Goal: Transaction & Acquisition: Obtain resource

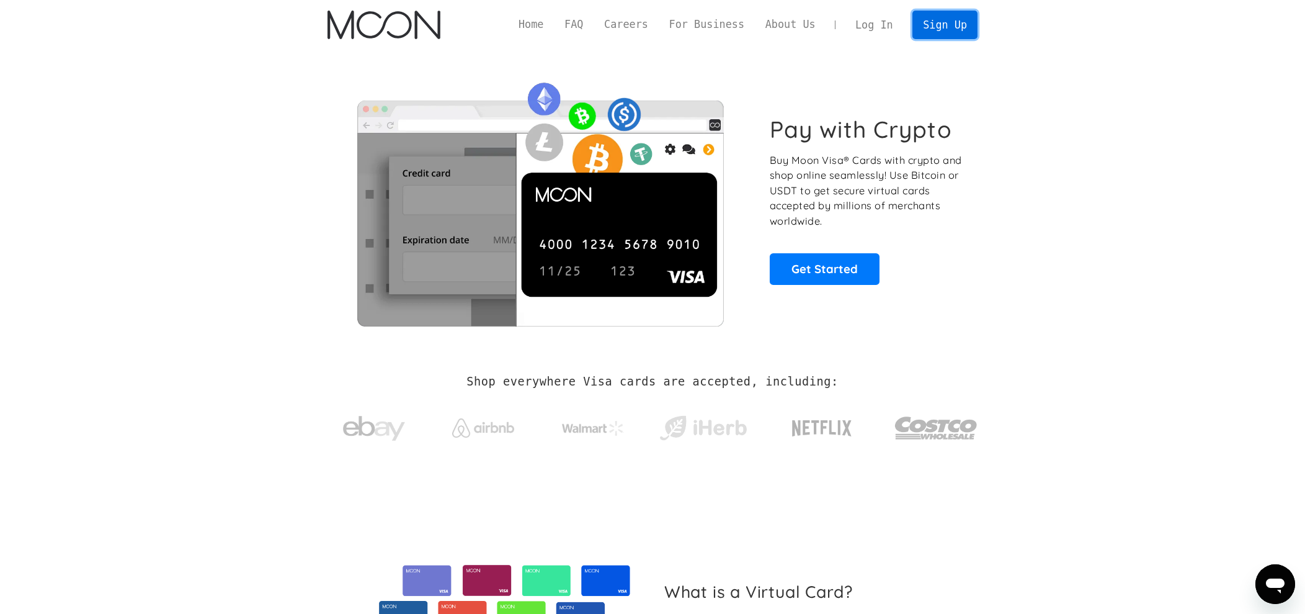
click at [934, 22] on link "Sign Up" at bounding box center [945, 25] width 65 height 28
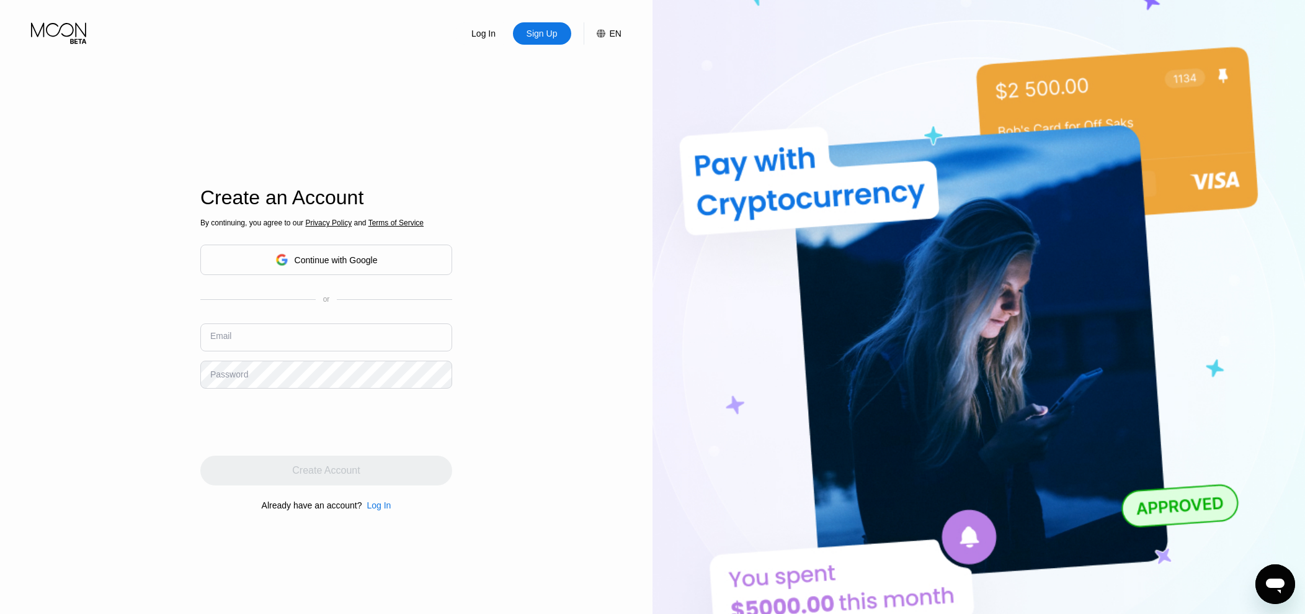
click at [256, 331] on input "text" at bounding box center [326, 337] width 252 height 28
paste input "[EMAIL_ADDRESS][DOMAIN_NAME]"
type input "[EMAIL_ADDRESS][DOMAIN_NAME]"
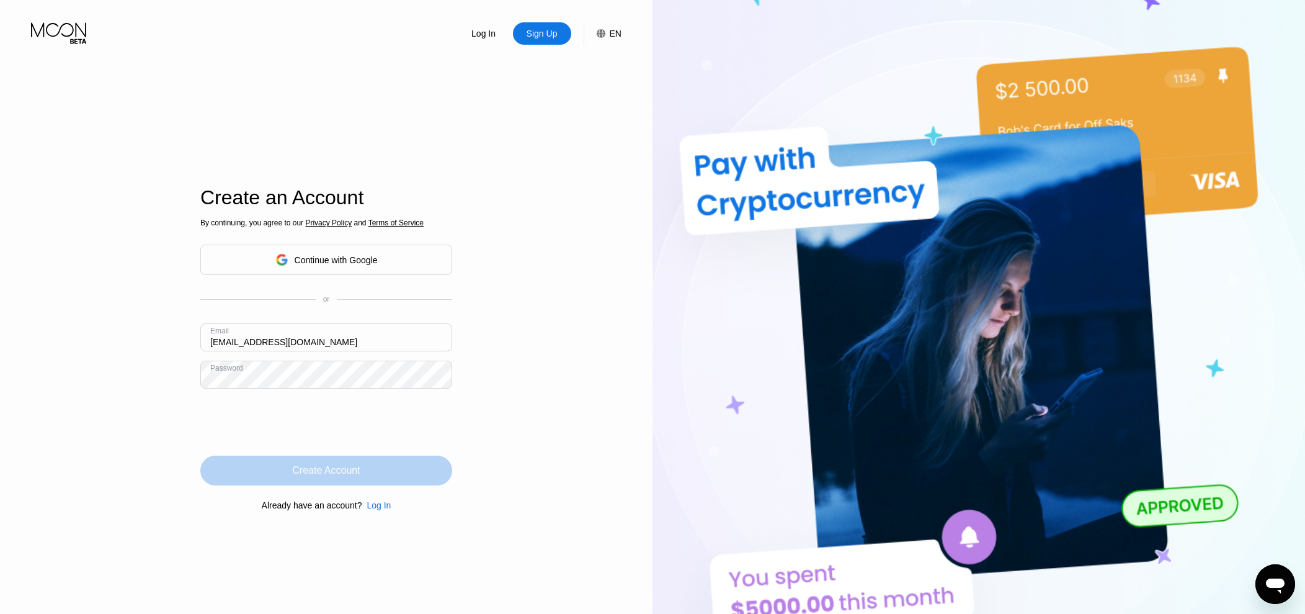
click at [320, 473] on div "Create Account" at bounding box center [326, 470] width 68 height 12
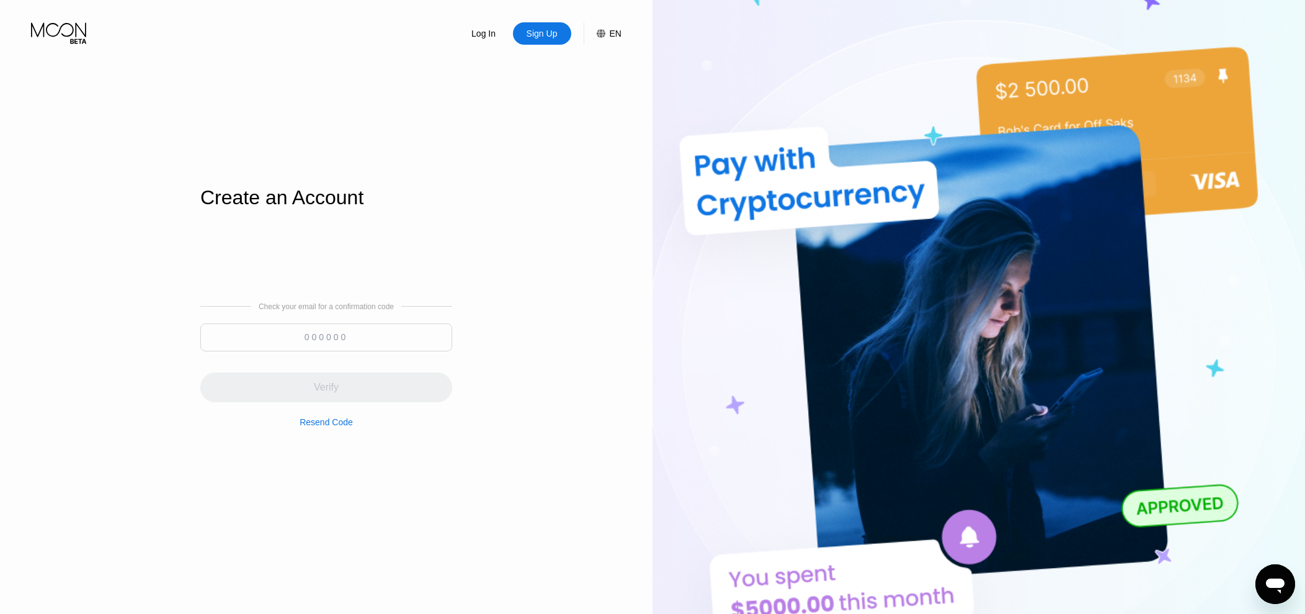
click at [364, 334] on input at bounding box center [326, 337] width 252 height 28
paste input "357807"
type input "357807"
click at [342, 383] on div "Verify" at bounding box center [326, 387] width 252 height 30
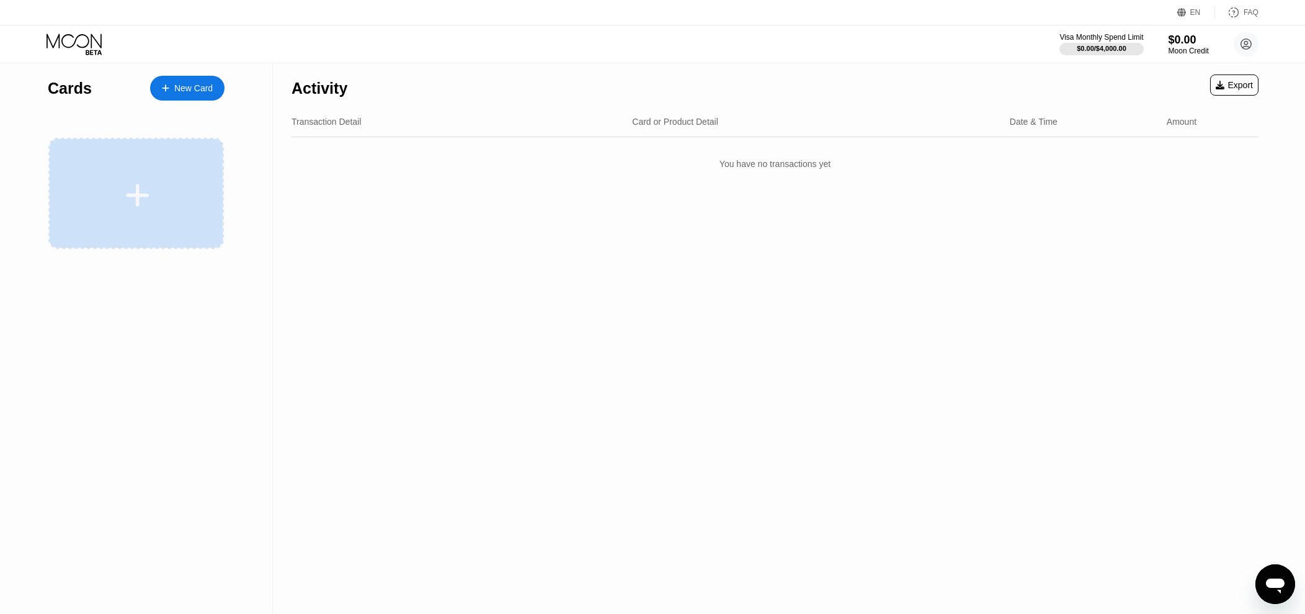
click at [164, 185] on div at bounding box center [138, 195] width 154 height 28
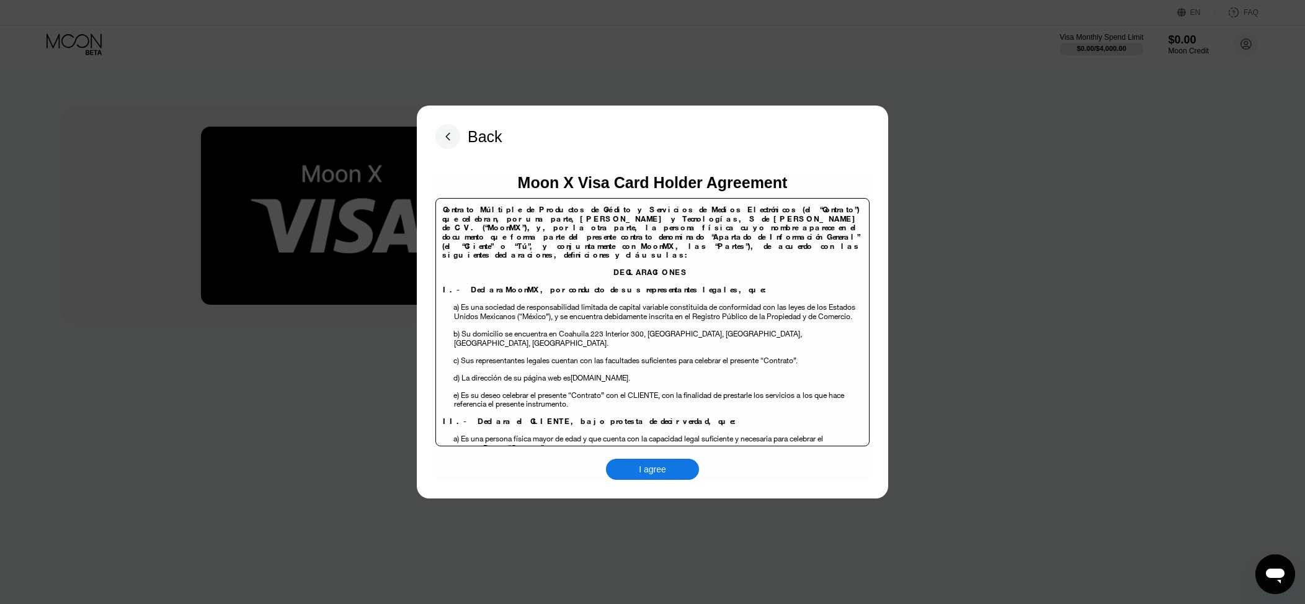
click at [671, 466] on div "I agree" at bounding box center [652, 468] width 93 height 21
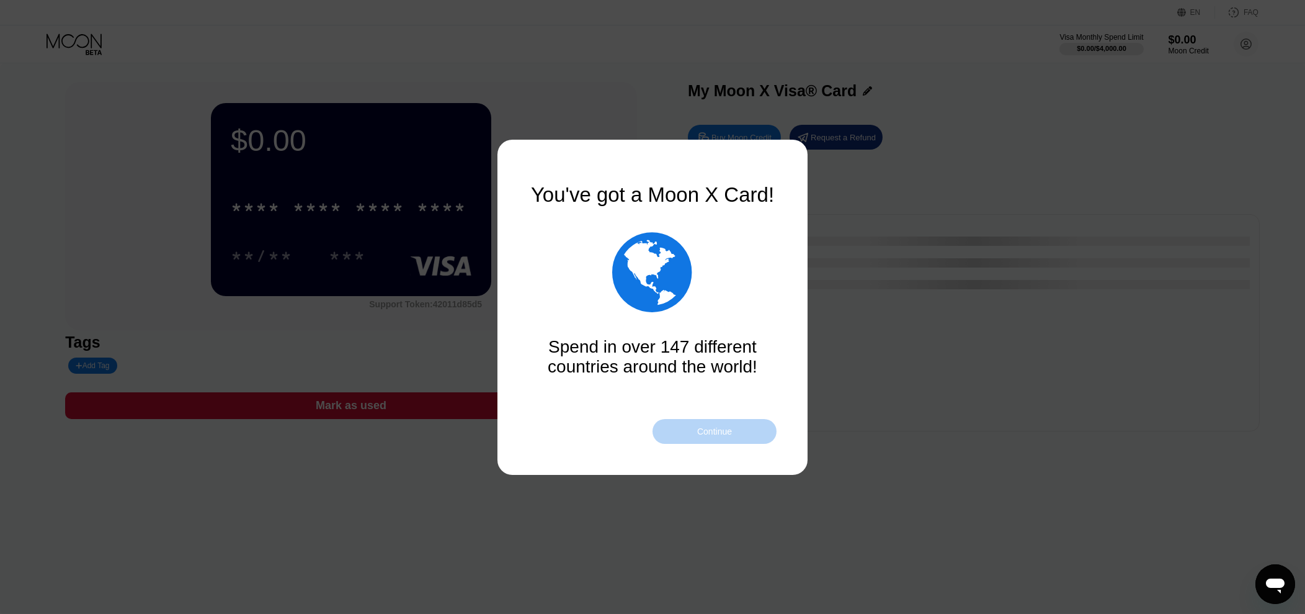
click at [743, 423] on div "Continue" at bounding box center [715, 431] width 124 height 25
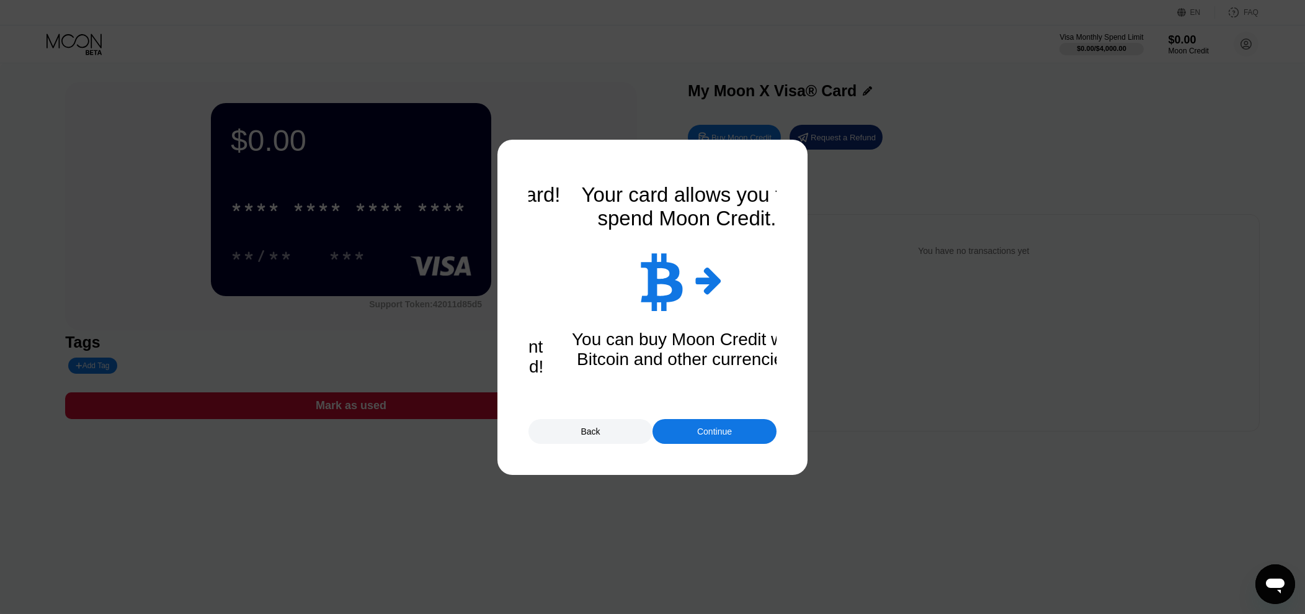
click at [743, 423] on div "Continue" at bounding box center [715, 431] width 124 height 25
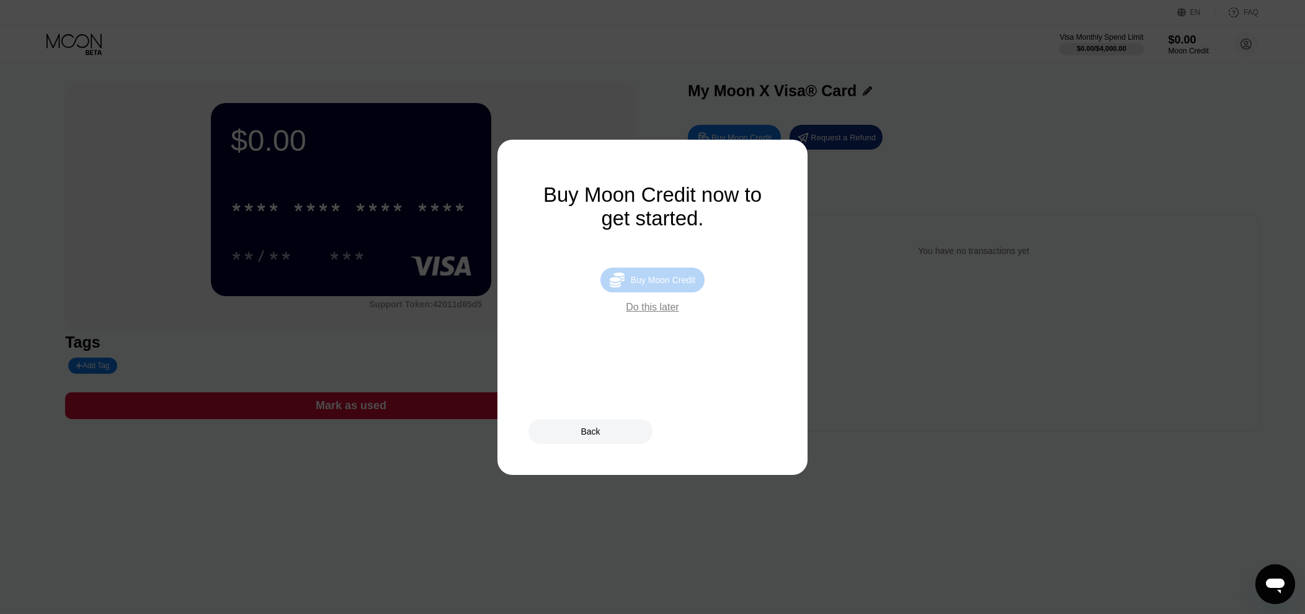
click at [685, 292] on div " Buy Moon Credit" at bounding box center [653, 279] width 104 height 25
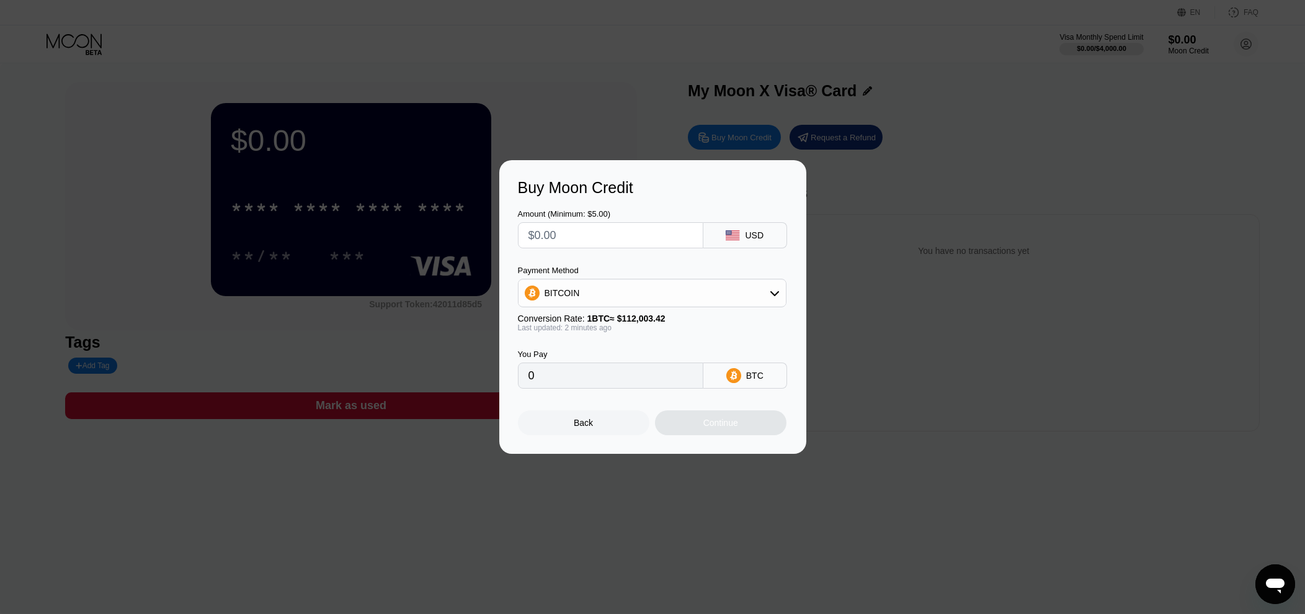
click at [621, 238] on input "text" at bounding box center [611, 235] width 164 height 25
click at [584, 233] on input "text" at bounding box center [611, 235] width 164 height 25
type input "$2"
type input "0.00001784"
type input "$20"
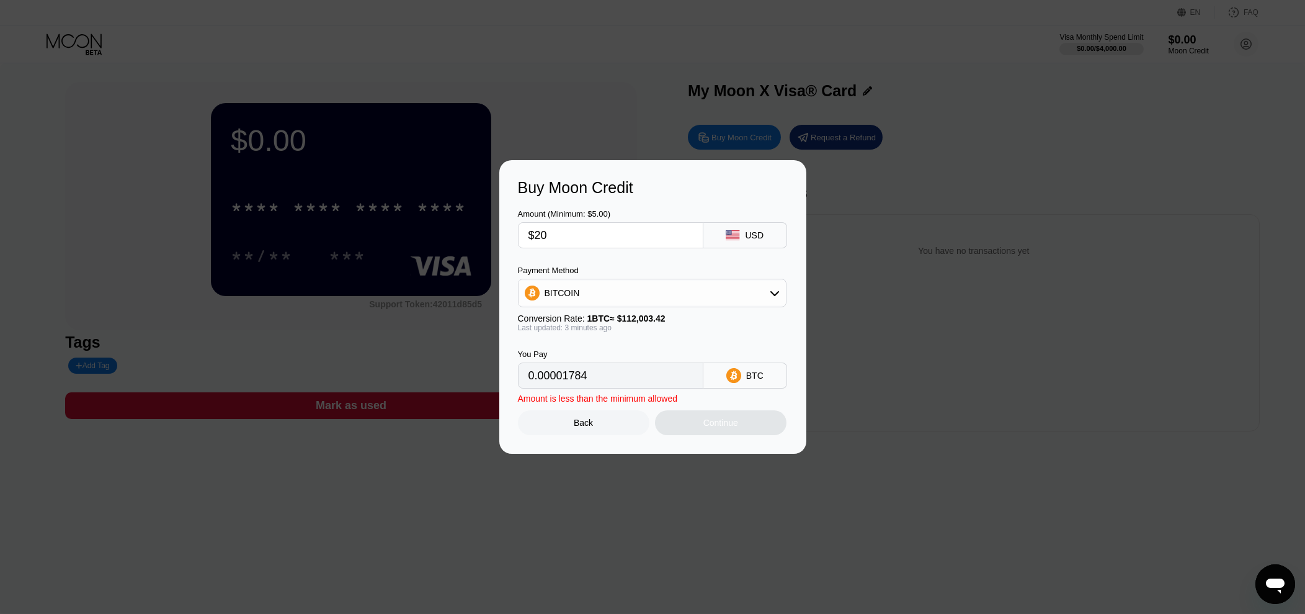
type input "0.00017840"
type input "$20"
click at [723, 423] on div "Continue" at bounding box center [721, 423] width 35 height 10
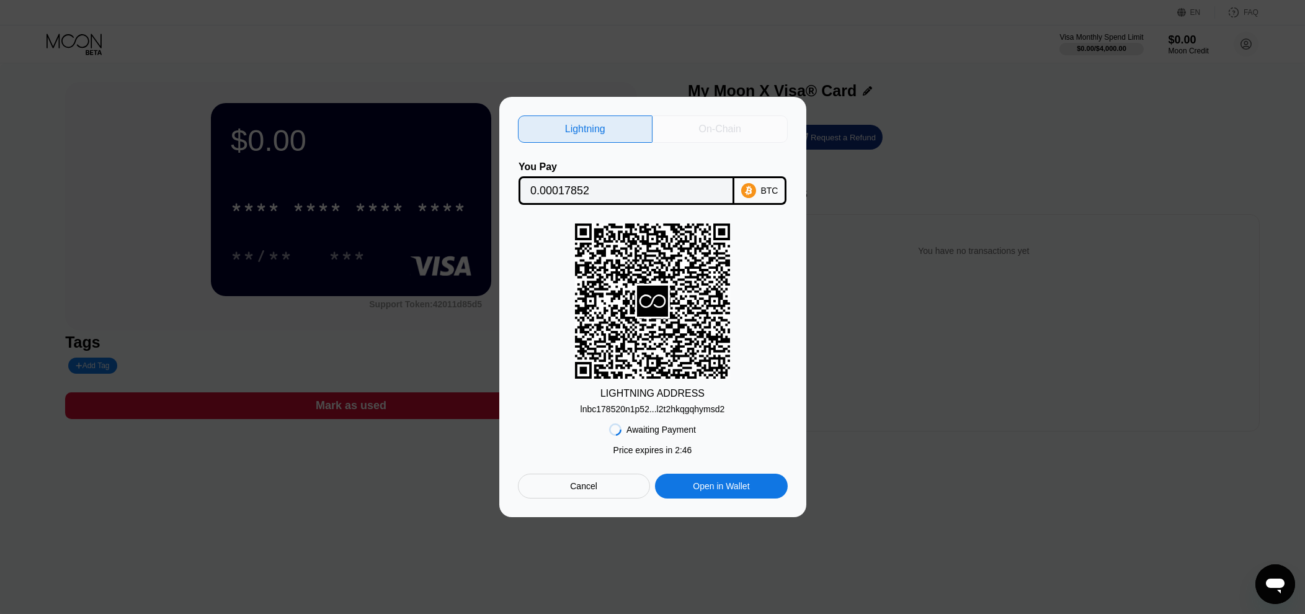
click at [707, 131] on div "On-Chain" at bounding box center [720, 129] width 42 height 12
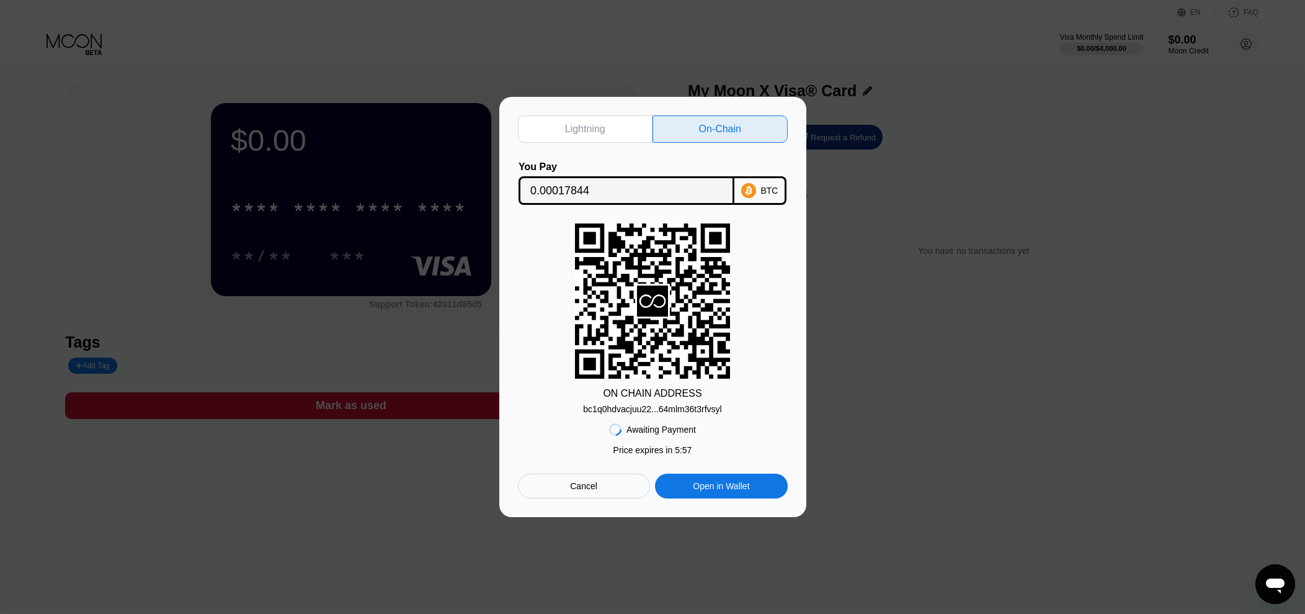
click at [631, 191] on input "0.00017844" at bounding box center [626, 190] width 192 height 25
click at [646, 414] on div "bc1q0hdvacjuu22...64mlm36t3rfvsyl" at bounding box center [652, 409] width 138 height 10
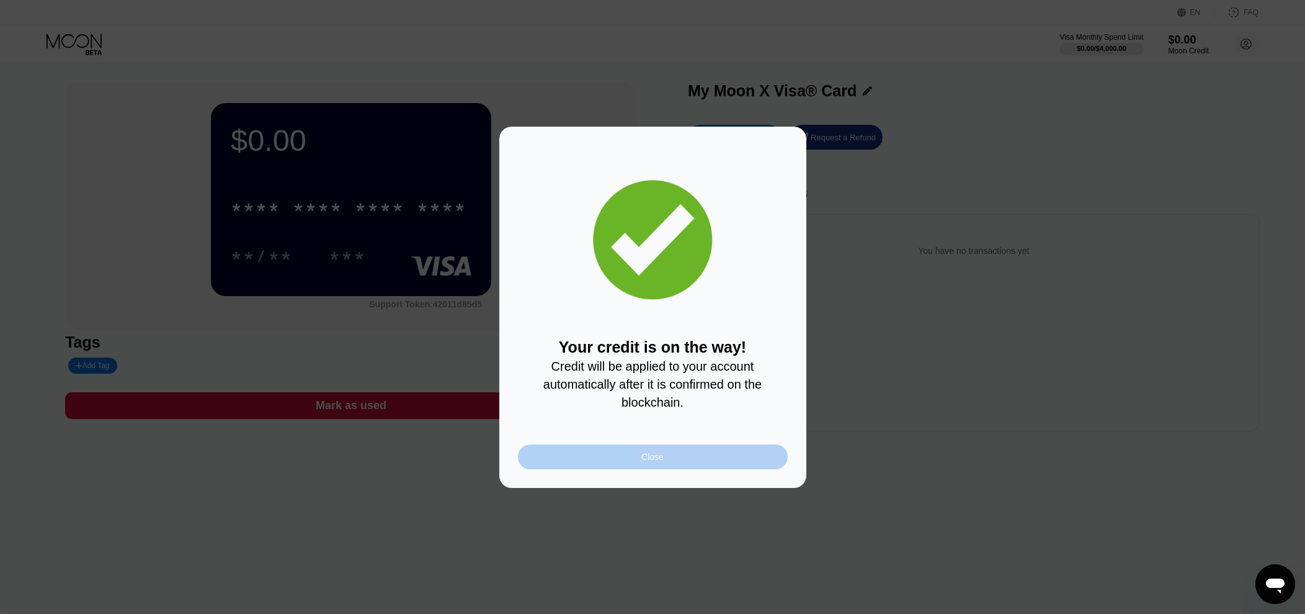
drag, startPoint x: 681, startPoint y: 461, endPoint x: 666, endPoint y: 440, distance: 26.2
click at [681, 462] on div "Close" at bounding box center [653, 456] width 270 height 25
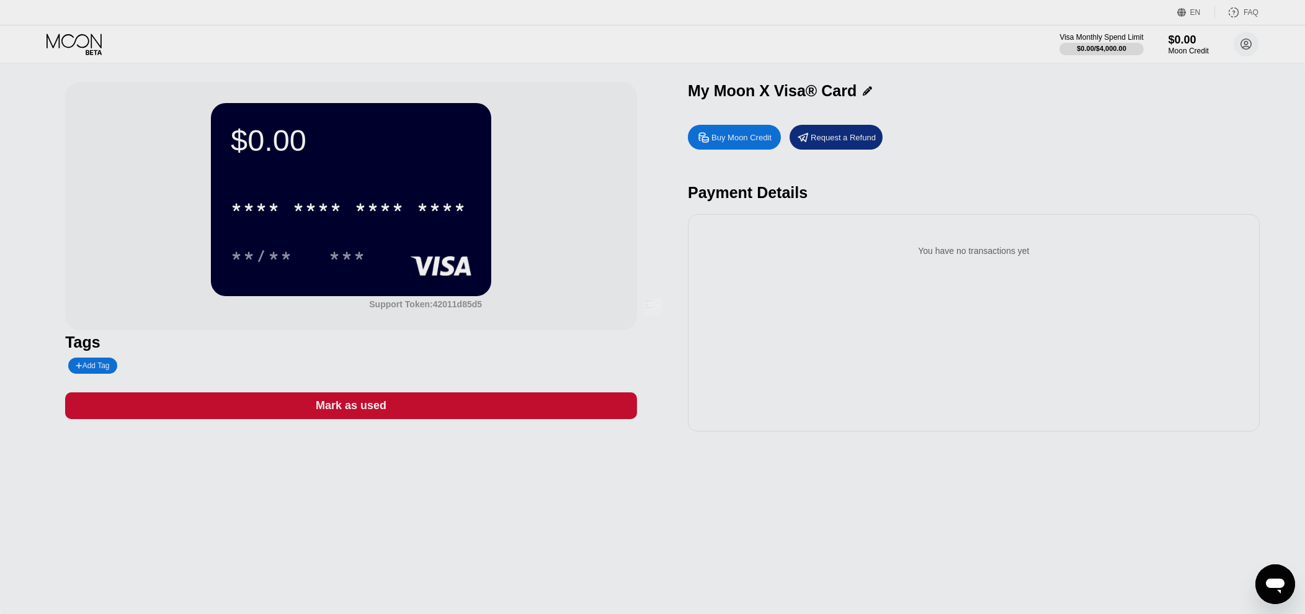
click at [403, 200] on div at bounding box center [657, 307] width 1315 height 614
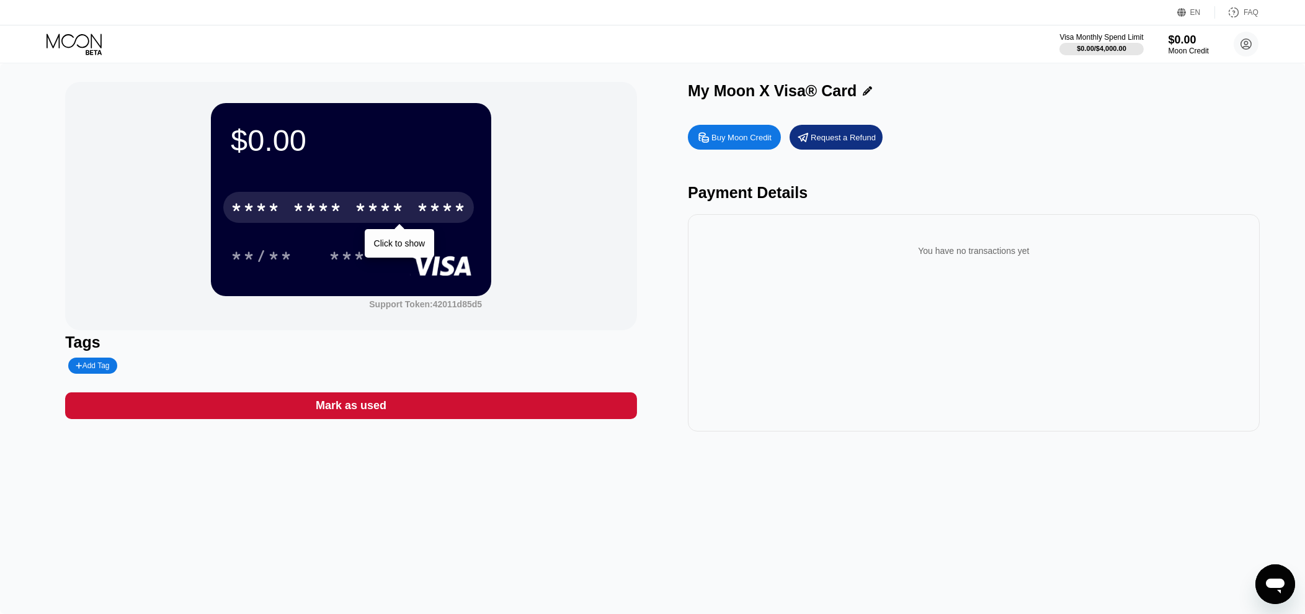
click at [408, 215] on div "* * * * * * * * * * * * ****" at bounding box center [348, 207] width 251 height 31
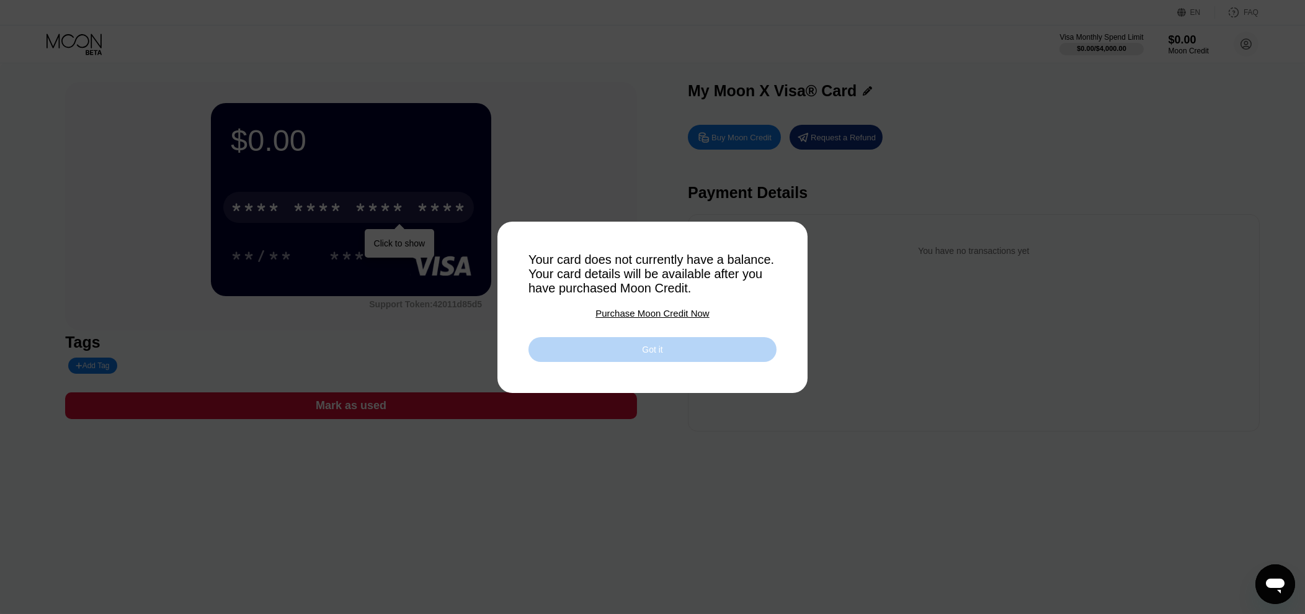
click at [716, 355] on div "Got it" at bounding box center [653, 349] width 248 height 25
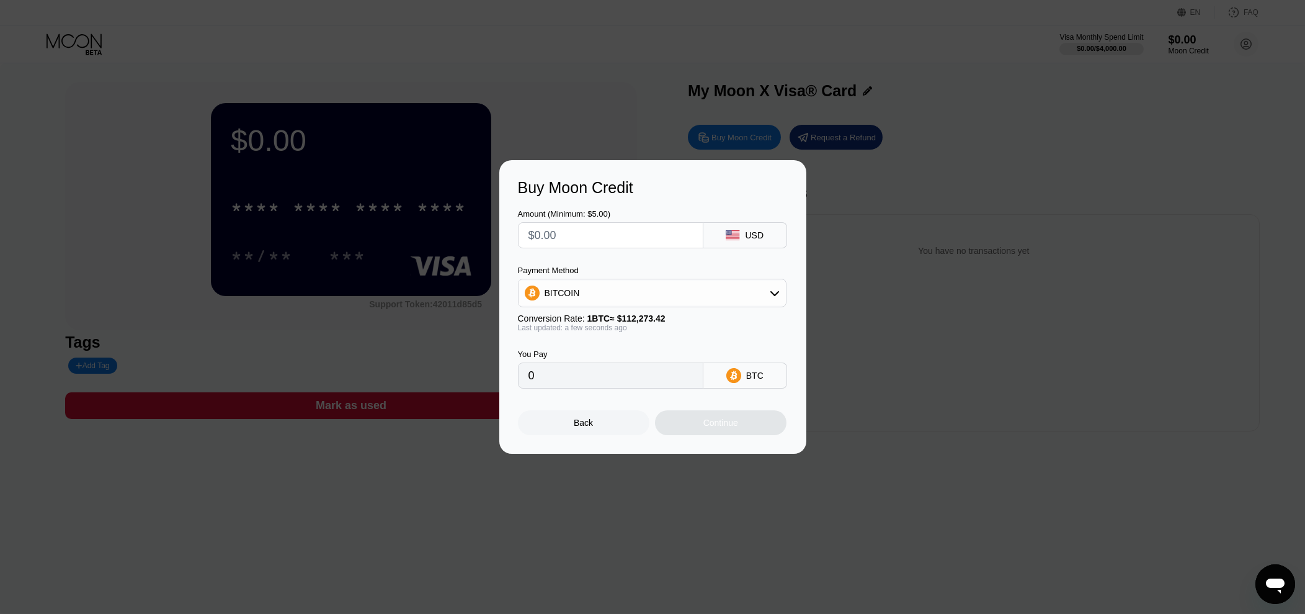
click at [614, 432] on div "Back" at bounding box center [584, 422] width 132 height 25
